Goal: Information Seeking & Learning: Learn about a topic

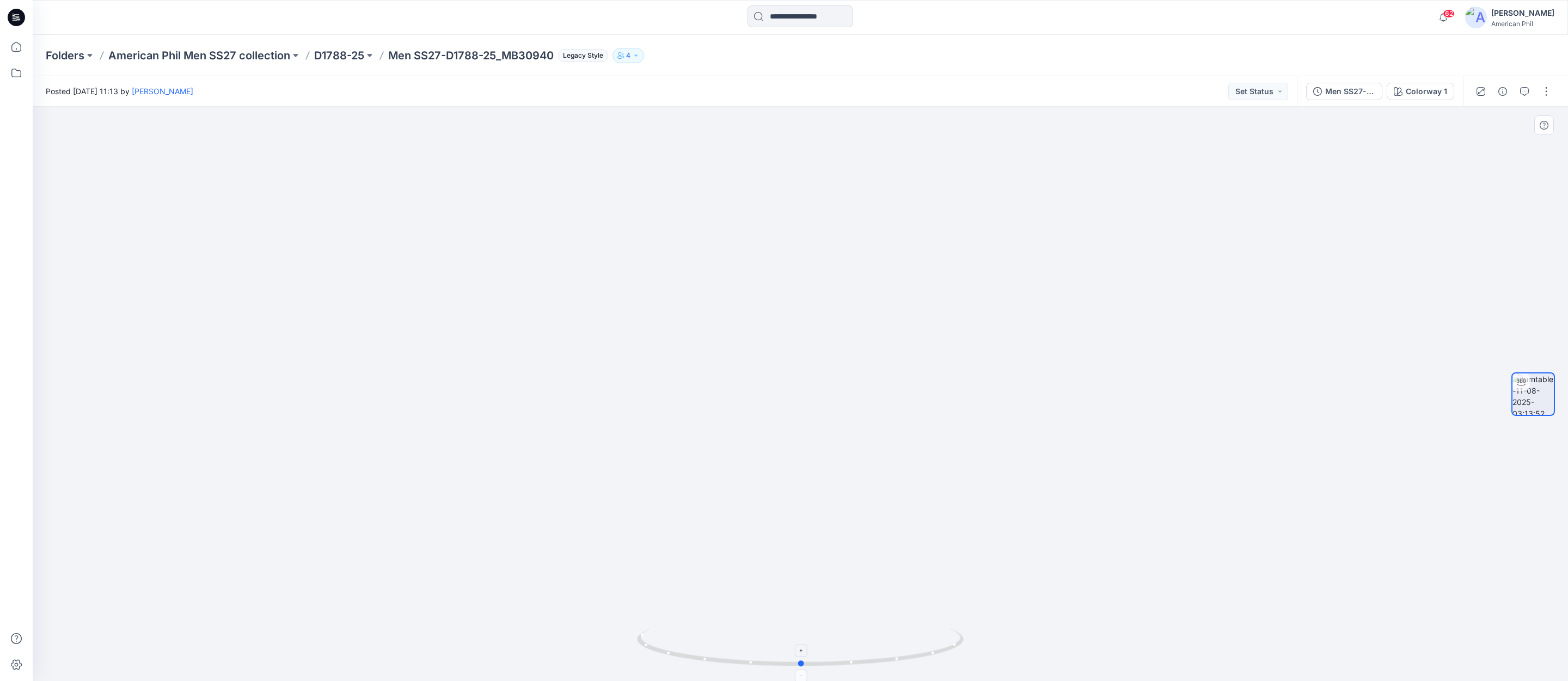
drag, startPoint x: 891, startPoint y: 656, endPoint x: 904, endPoint y: 650, distance: 14.3
click at [904, 650] on icon at bounding box center [801, 649] width 329 height 41
click at [1451, 12] on span "62" at bounding box center [1448, 13] width 12 height 9
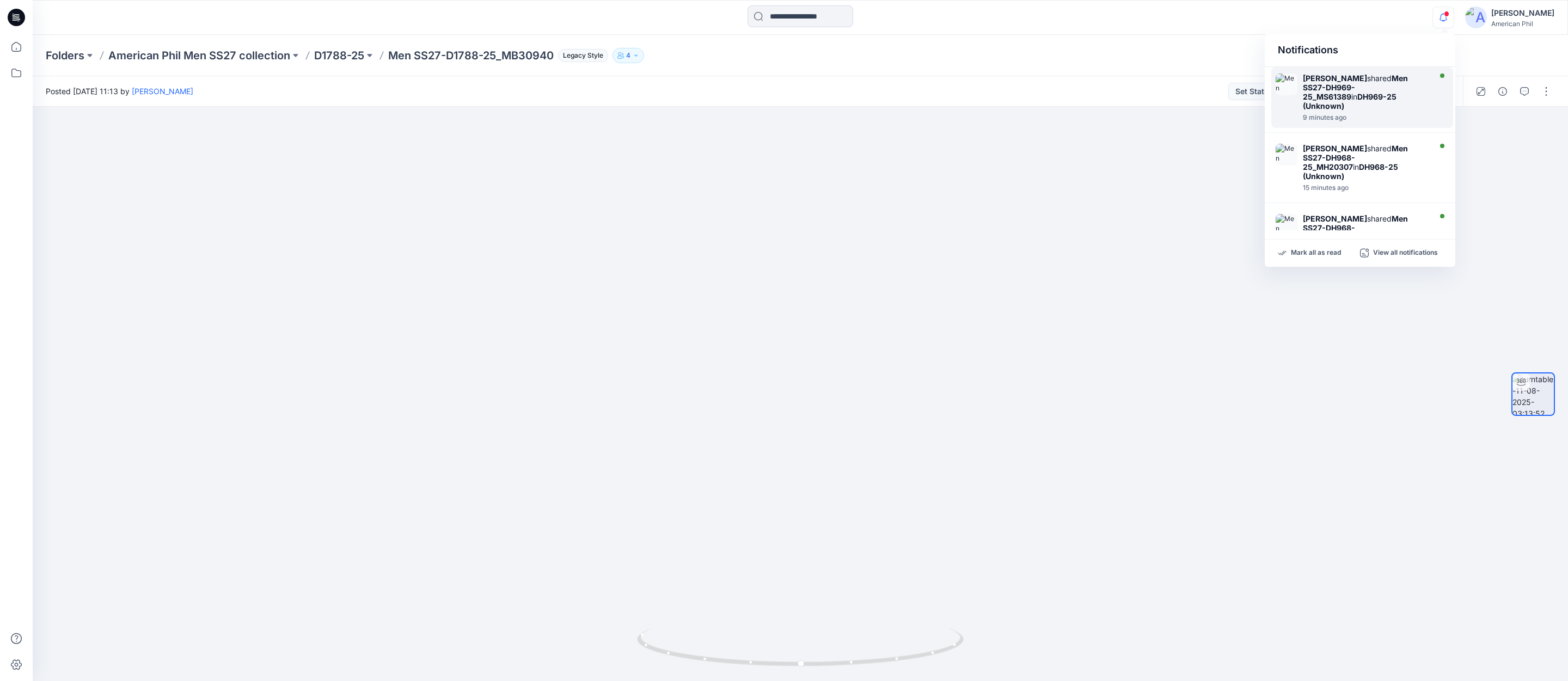
click at [1338, 90] on strong "Men SS27-DH969-25_MS61389" at bounding box center [1355, 87] width 105 height 28
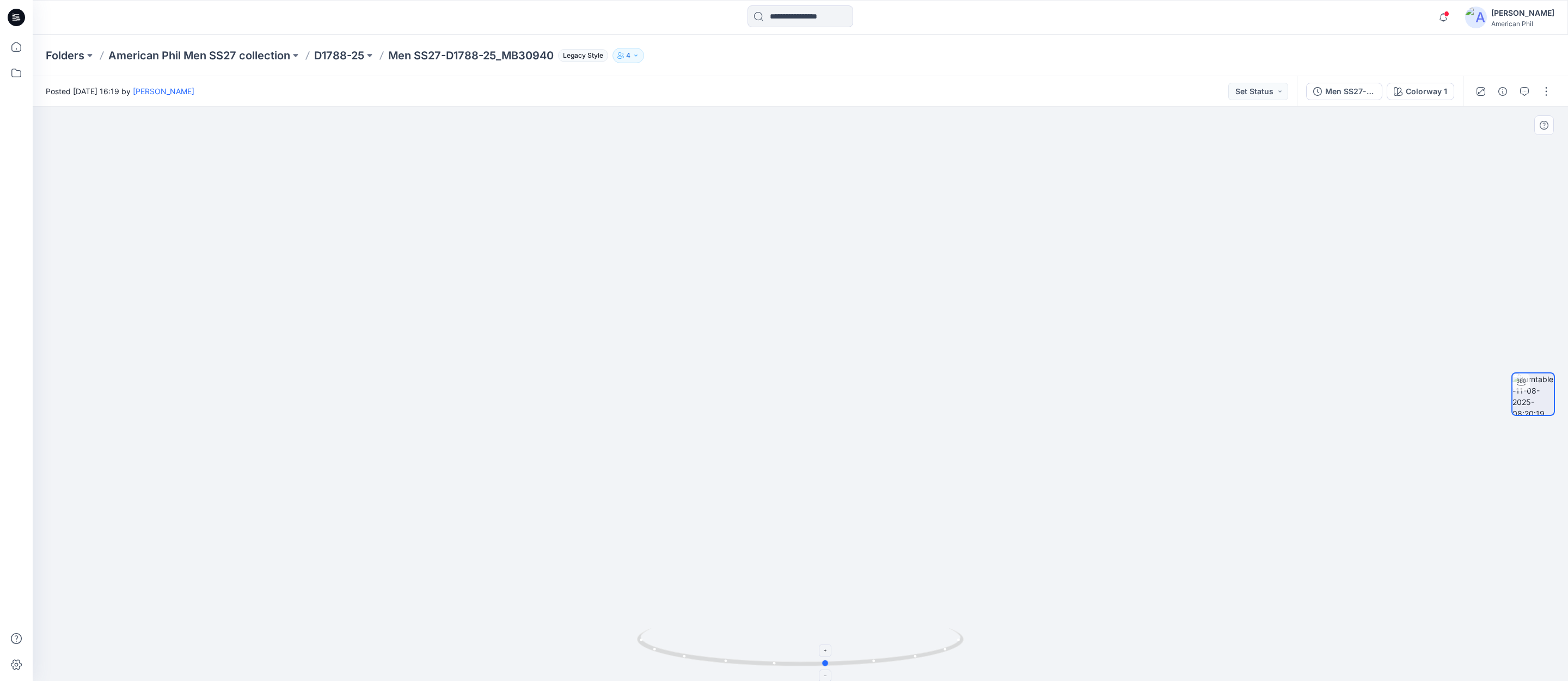
drag, startPoint x: 862, startPoint y: 666, endPoint x: 892, endPoint y: 651, distance: 33.5
click at [893, 651] on icon at bounding box center [801, 649] width 329 height 41
click at [1445, 15] on icon "button" at bounding box center [1443, 17] width 21 height 22
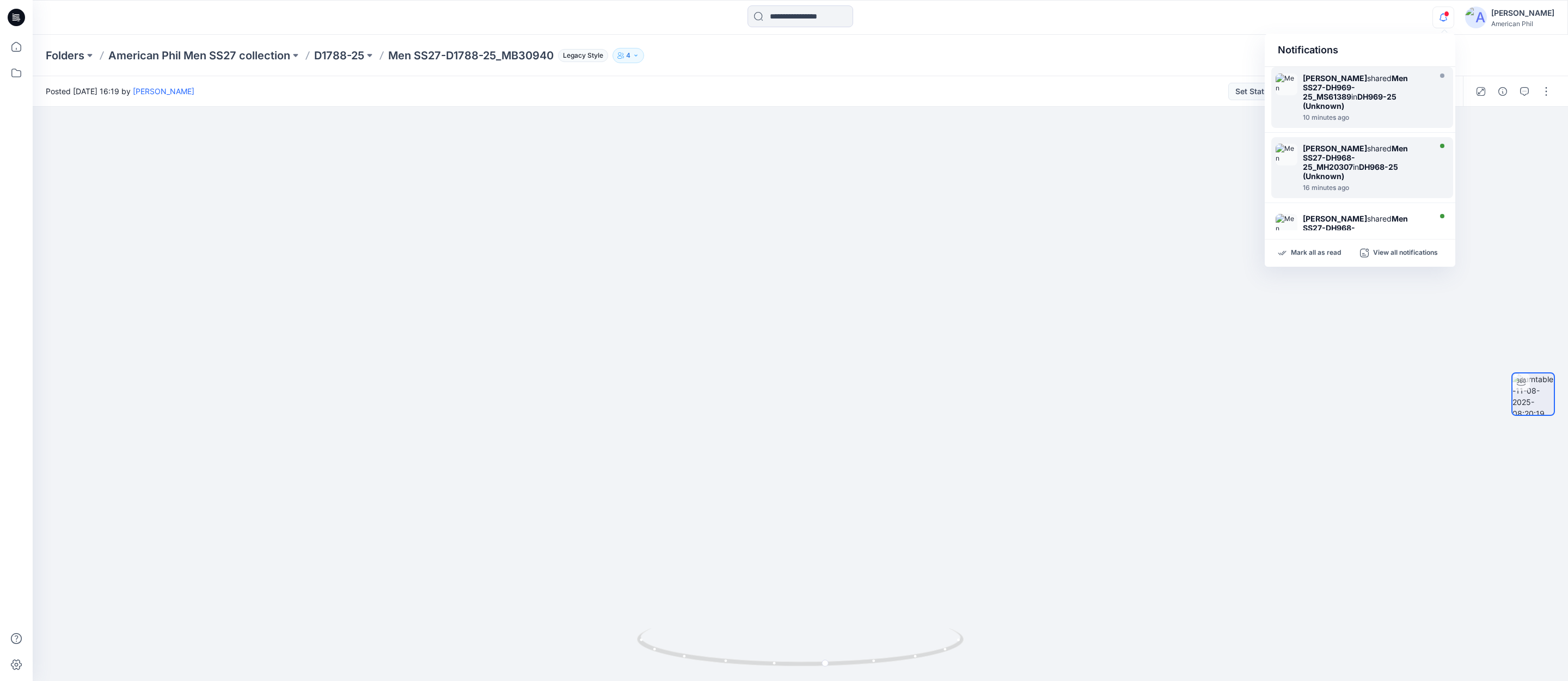
click at [1325, 153] on strong "Men SS27-DH968-25_MH20307" at bounding box center [1355, 158] width 105 height 28
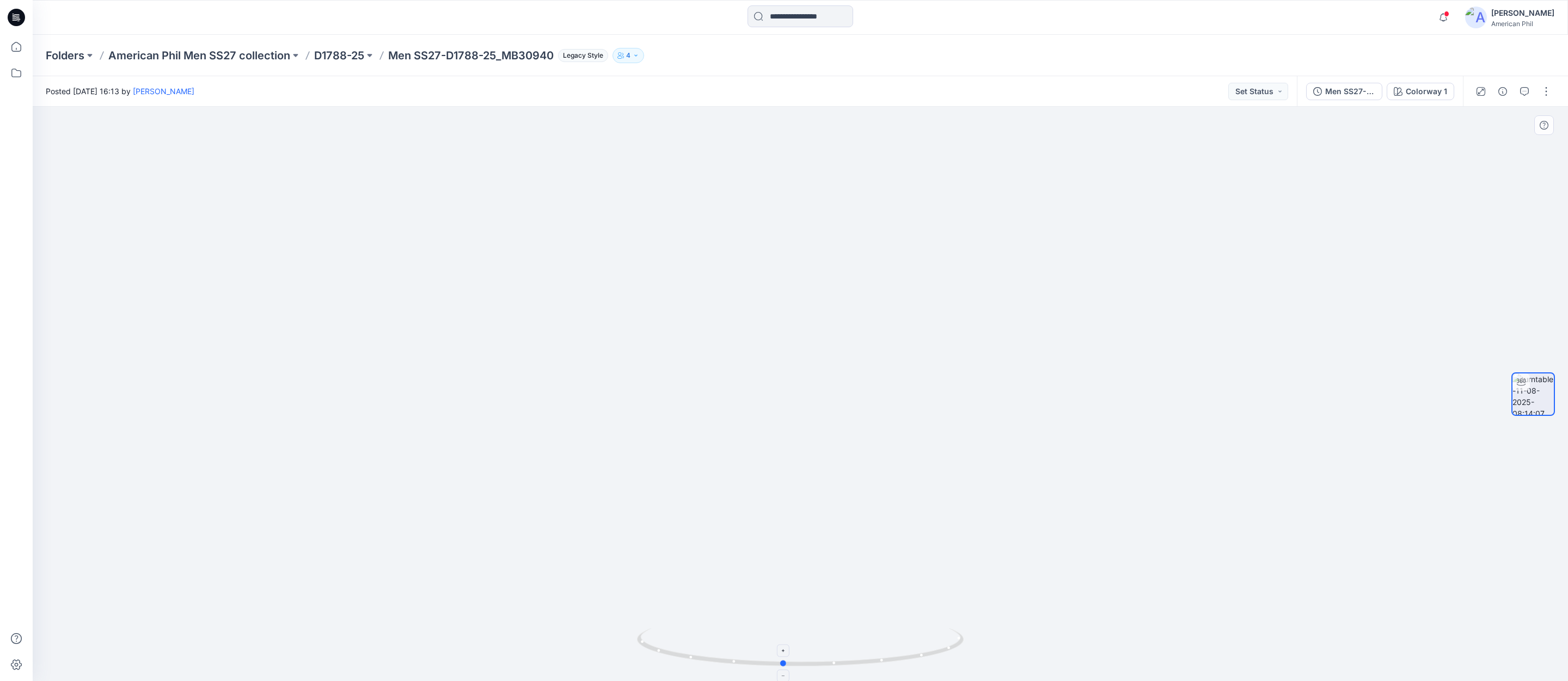
drag, startPoint x: 878, startPoint y: 661, endPoint x: 848, endPoint y: 651, distance: 31.6
click at [859, 658] on icon at bounding box center [801, 649] width 329 height 41
click at [1447, 16] on span at bounding box center [1446, 13] width 6 height 6
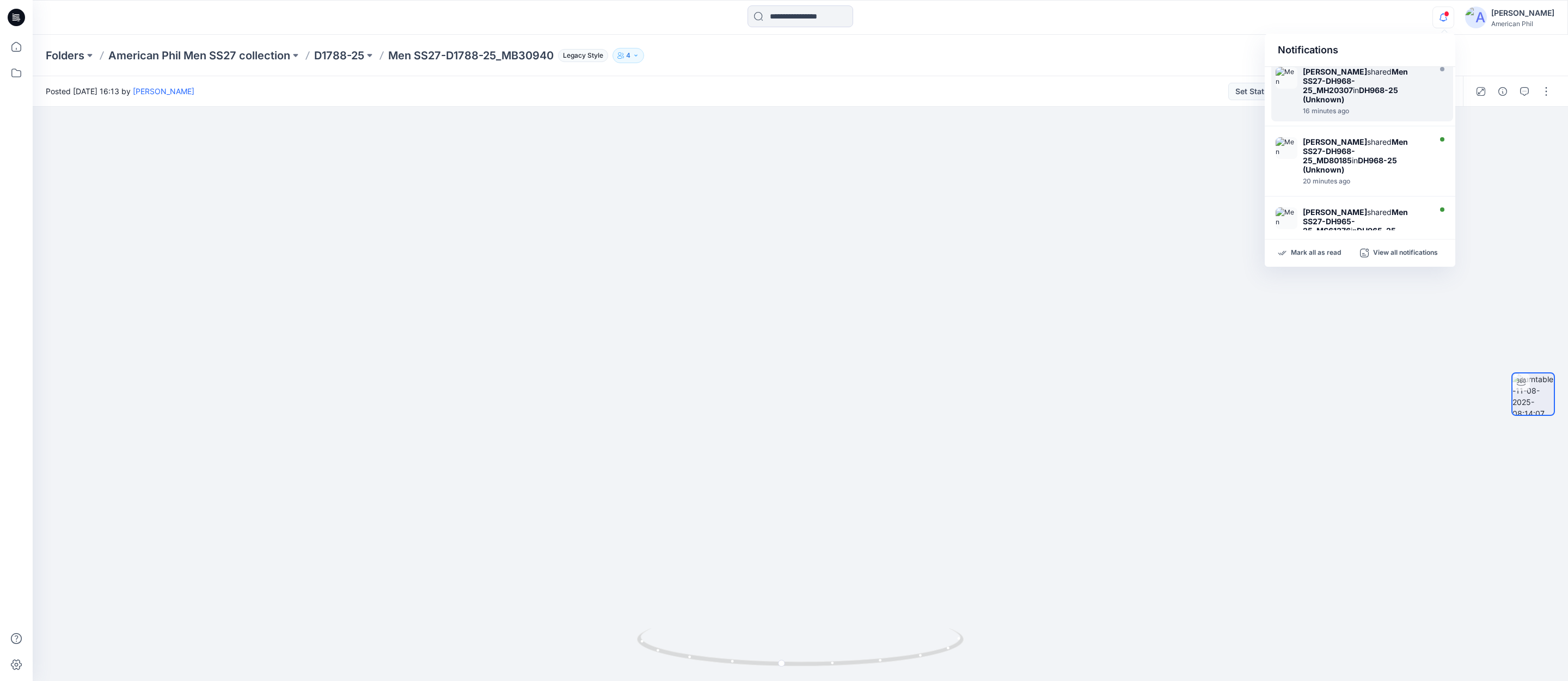
scroll to position [81, 0]
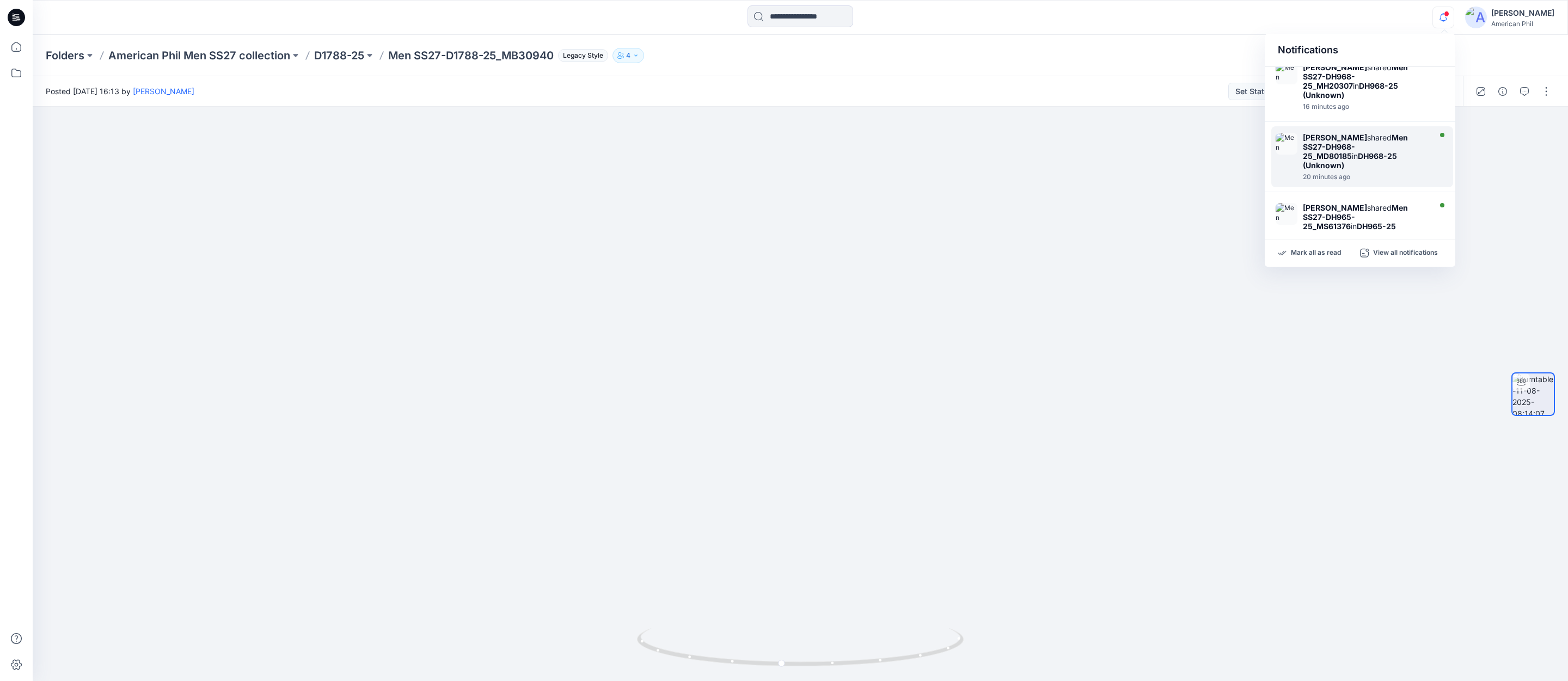
click at [1322, 136] on strong "Men SS27-DH968-25_MD80185" at bounding box center [1355, 147] width 105 height 28
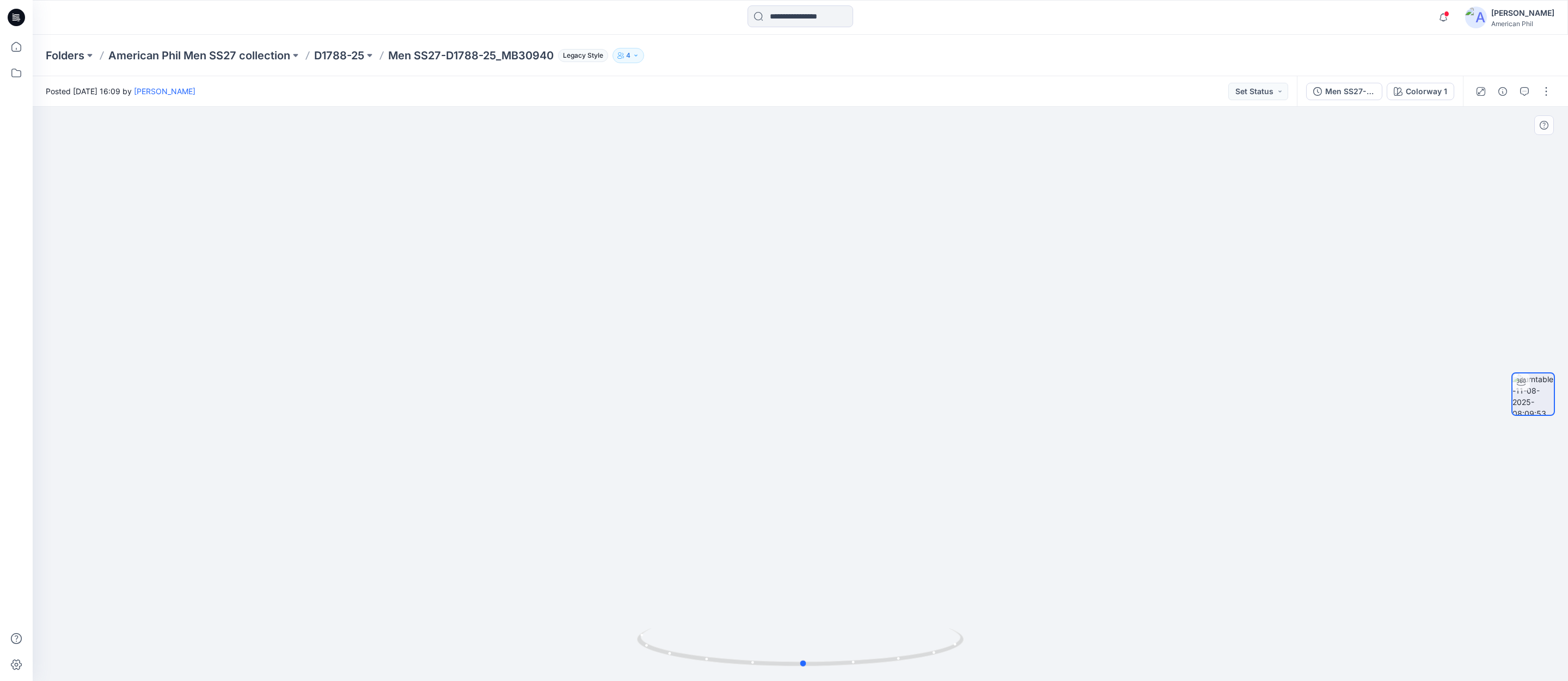
drag, startPoint x: 820, startPoint y: 668, endPoint x: 815, endPoint y: 623, distance: 45.3
click at [816, 623] on div at bounding box center [800, 393] width 1535 height 574
click at [1446, 17] on icon "button" at bounding box center [1443, 17] width 21 height 22
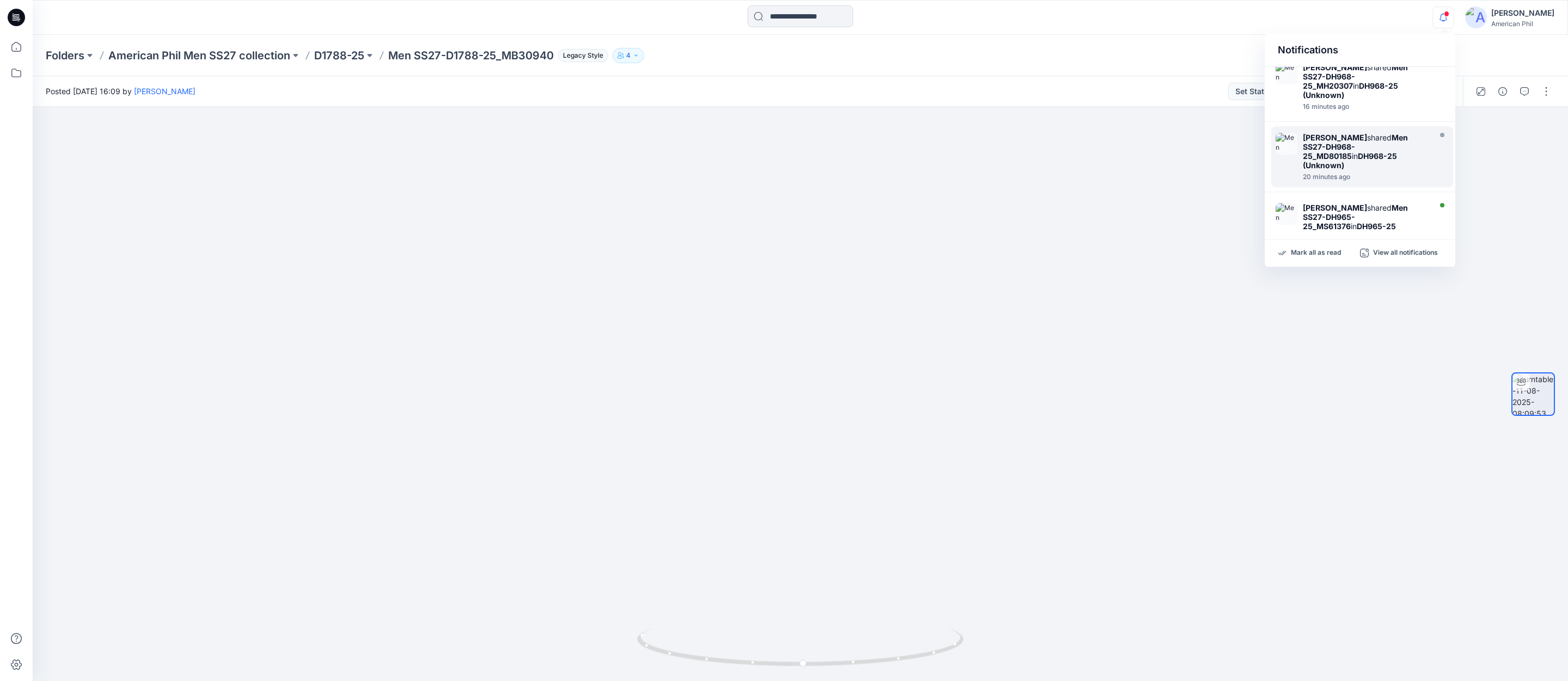
scroll to position [81, 0]
click at [1320, 207] on strong "Men SS27-DH965-25_MS61376" at bounding box center [1355, 217] width 105 height 28
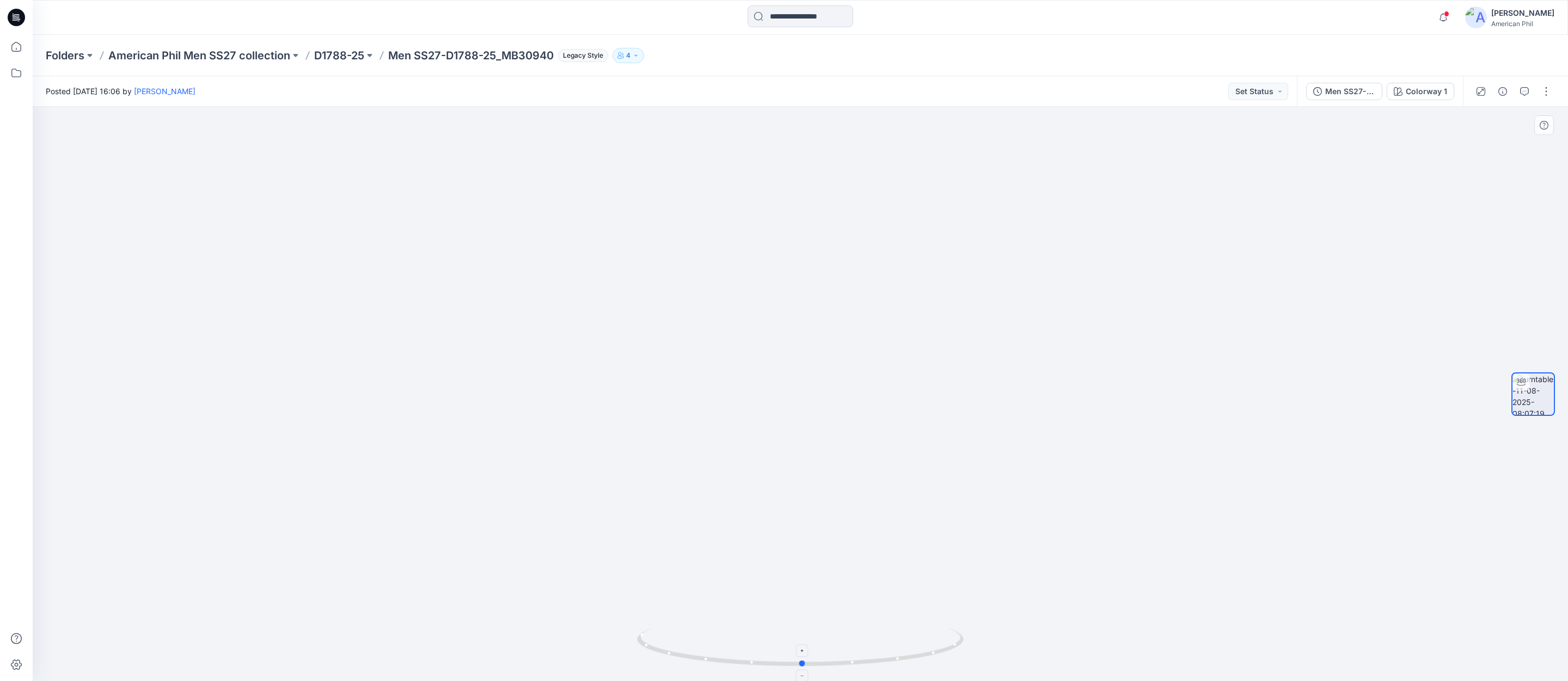
drag, startPoint x: 893, startPoint y: 658, endPoint x: 882, endPoint y: 655, distance: 11.4
click at [894, 658] on icon at bounding box center [801, 649] width 329 height 41
click at [1444, 14] on icon "button" at bounding box center [1443, 13] width 2 height 1
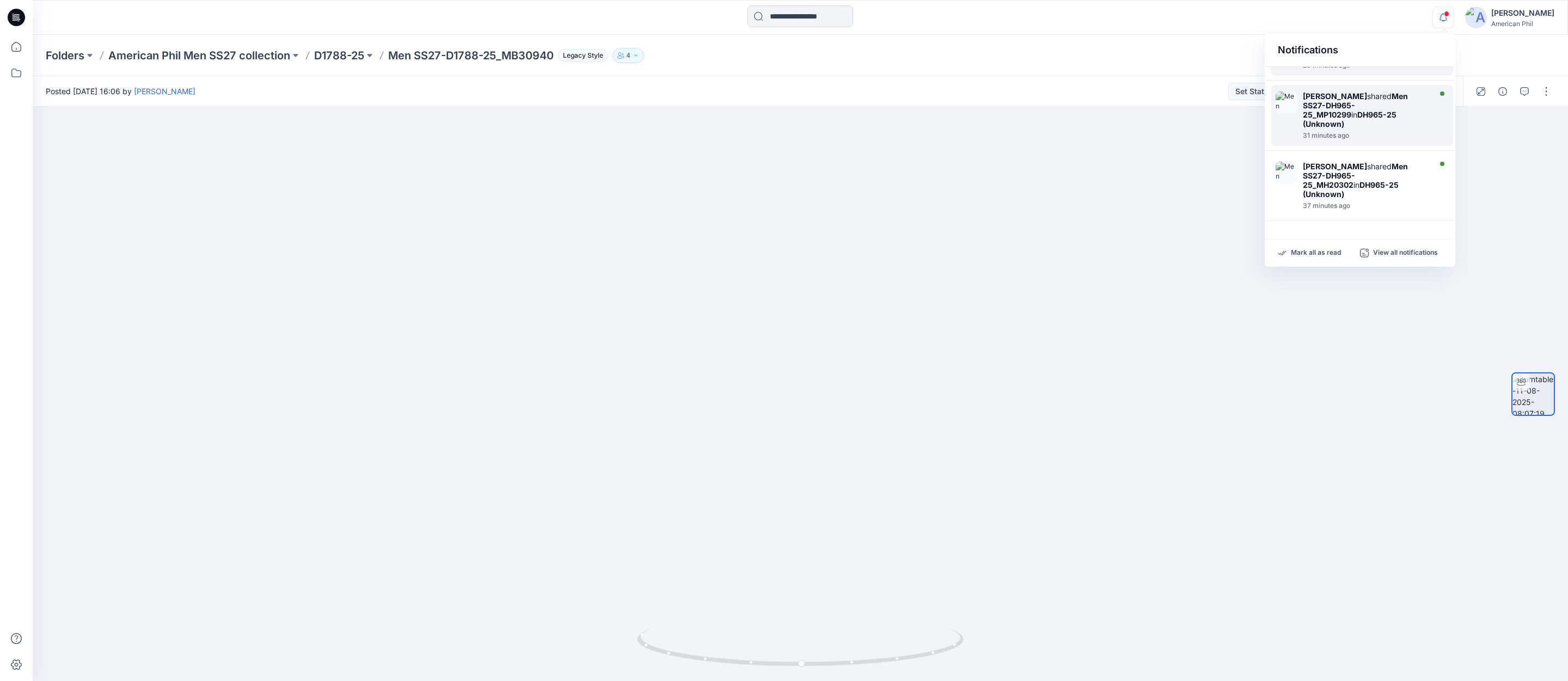
scroll to position [335, 0]
click at [1331, 108] on strong "DH965-25 (Unknown)" at bounding box center [1350, 117] width 94 height 19
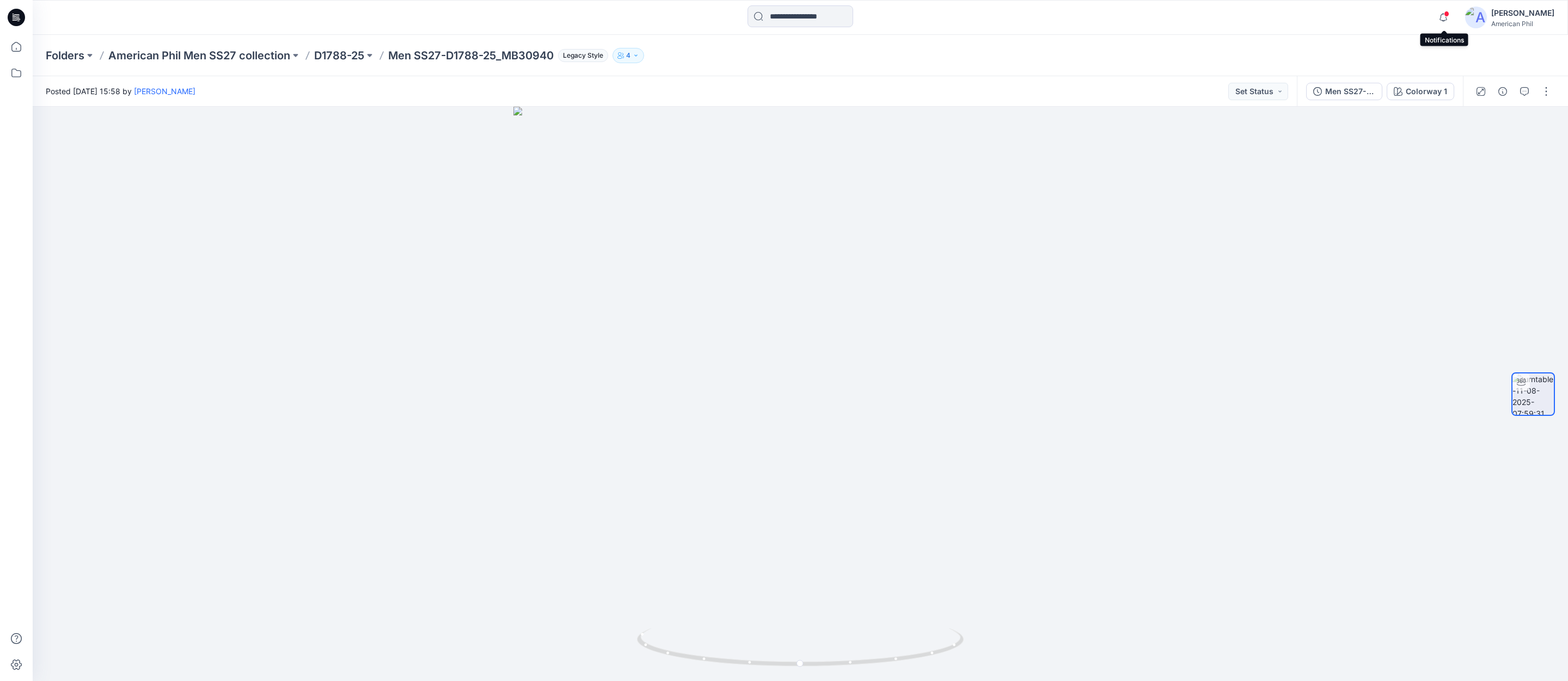
click at [1447, 14] on span at bounding box center [1446, 13] width 6 height 6
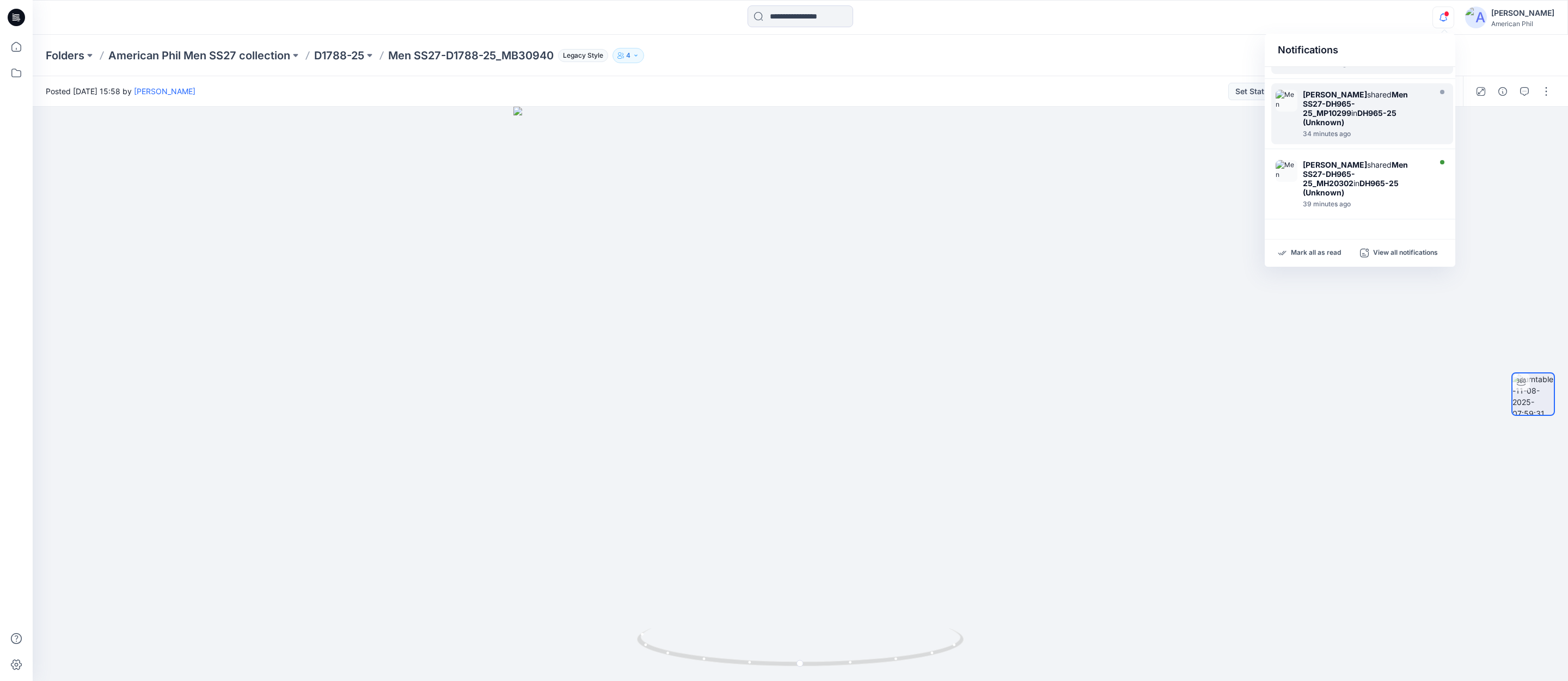
scroll to position [335, 0]
click at [1313, 160] on strong "Men SS27-DH965-25_MH20302" at bounding box center [1355, 174] width 105 height 28
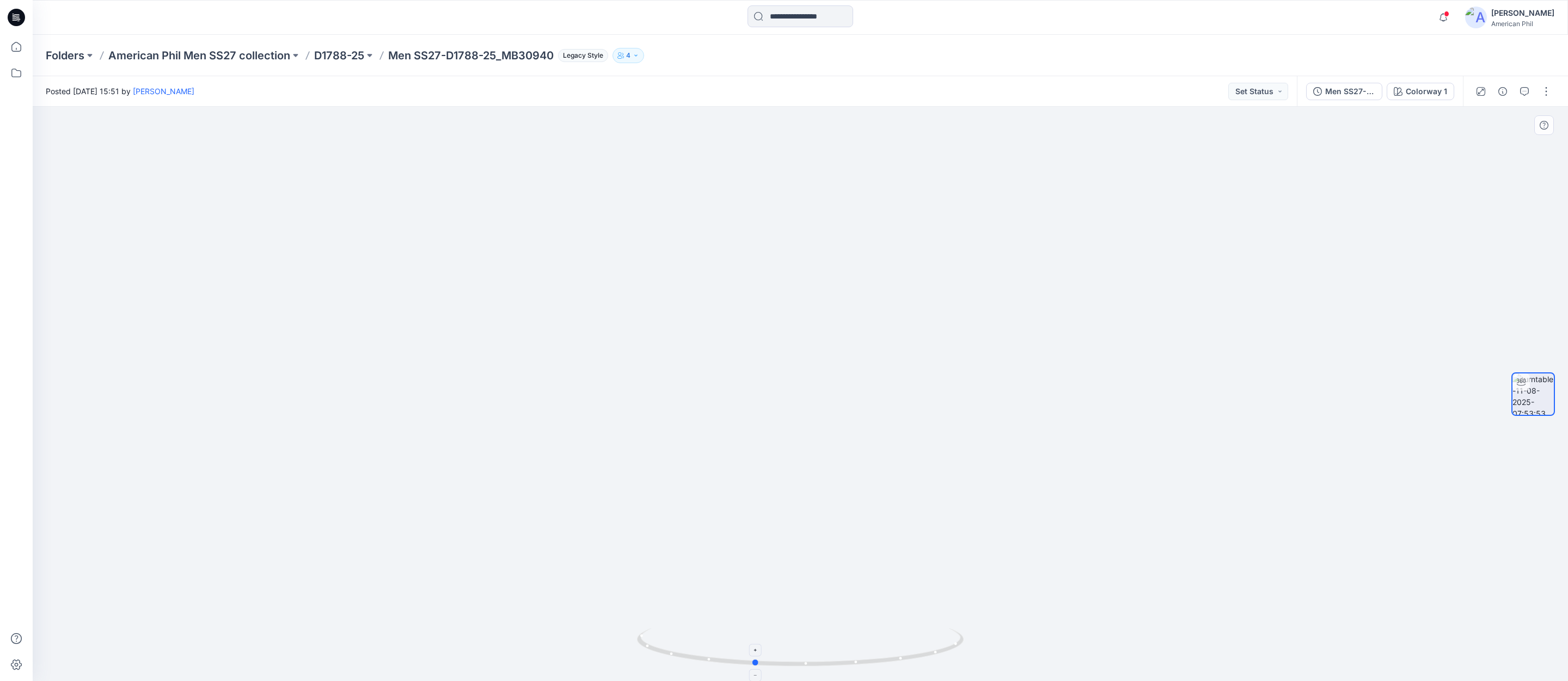
drag, startPoint x: 841, startPoint y: 655, endPoint x: 797, endPoint y: 643, distance: 45.6
click at [797, 643] on icon at bounding box center [801, 649] width 329 height 41
